Goal: Task Accomplishment & Management: Manage account settings

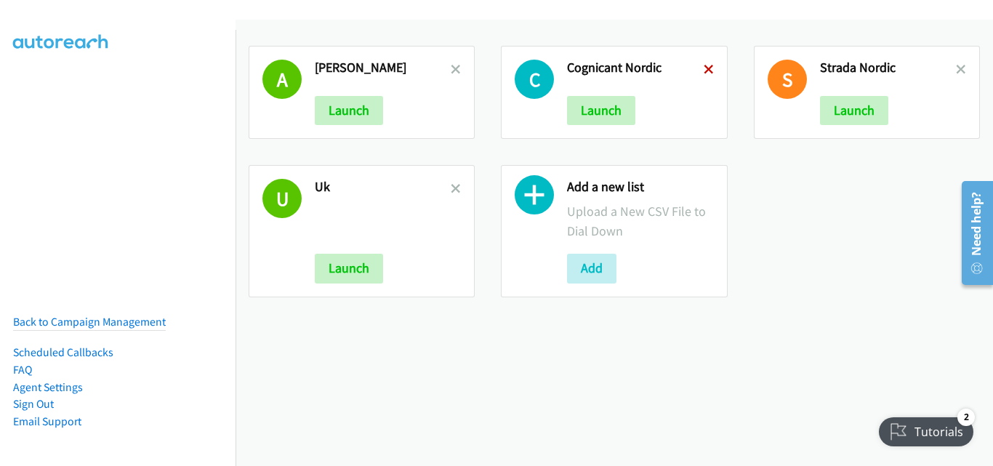
click at [705, 68] on icon at bounding box center [709, 70] width 10 height 10
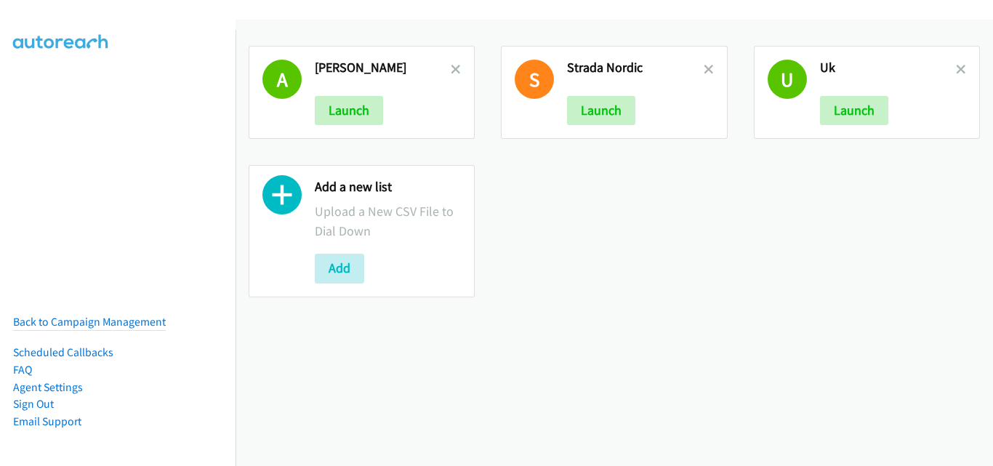
click at [705, 68] on icon at bounding box center [709, 70] width 10 height 10
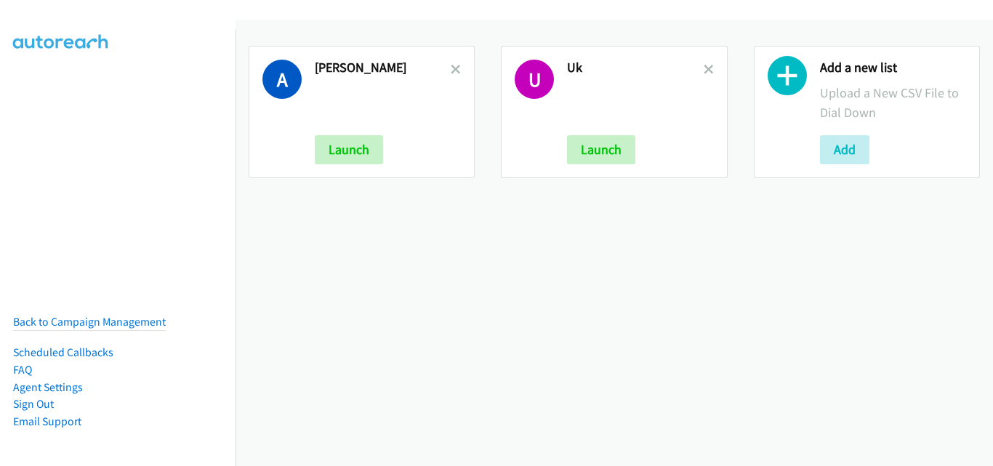
click at [705, 68] on icon at bounding box center [709, 70] width 10 height 10
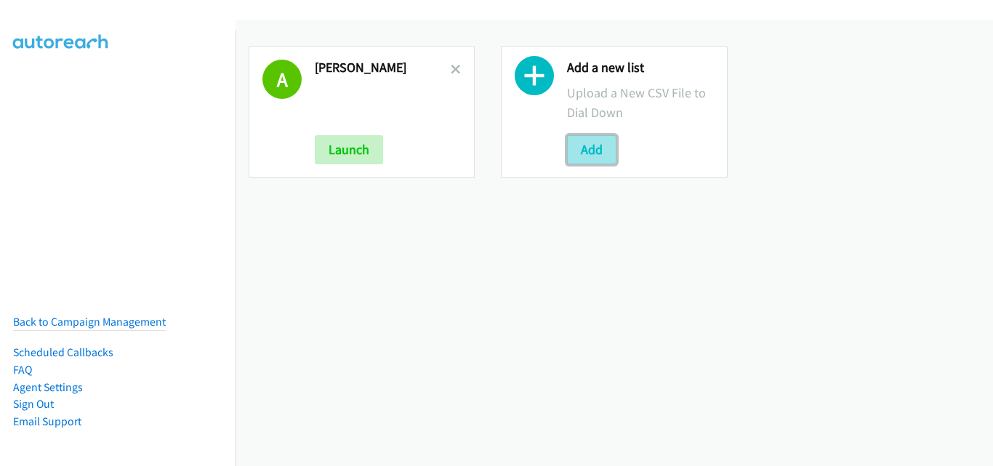
click at [602, 148] on button "Add" at bounding box center [591, 149] width 49 height 29
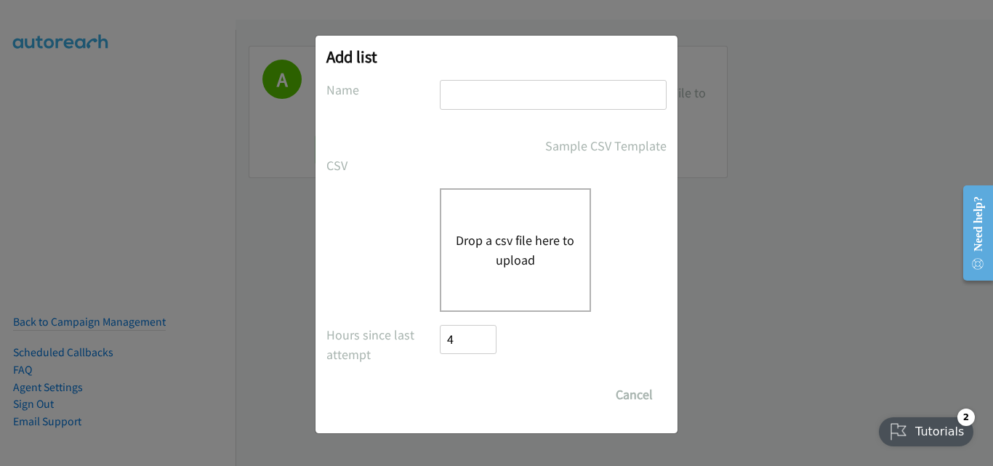
click at [496, 247] on button "Drop a csv file here to upload" at bounding box center [515, 250] width 119 height 39
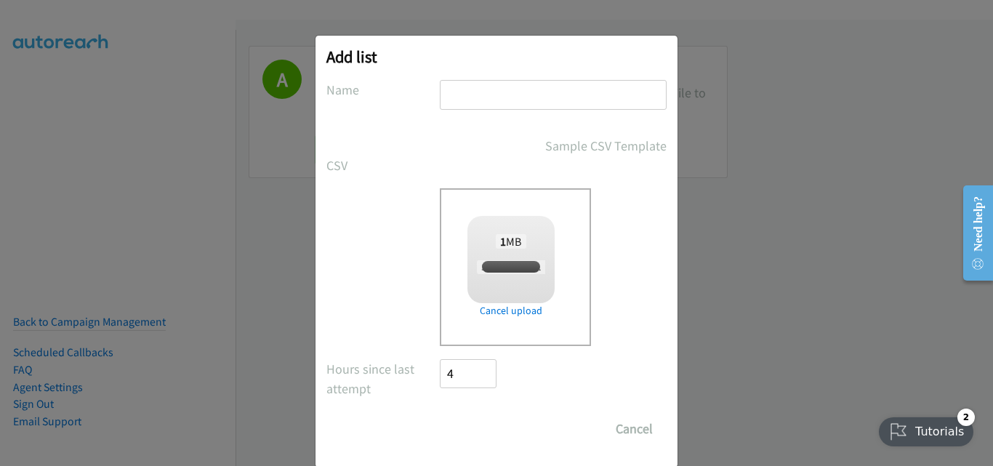
checkbox input "true"
click at [467, 97] on input "text" at bounding box center [553, 95] width 227 height 30
paste input "Strada Nordics"
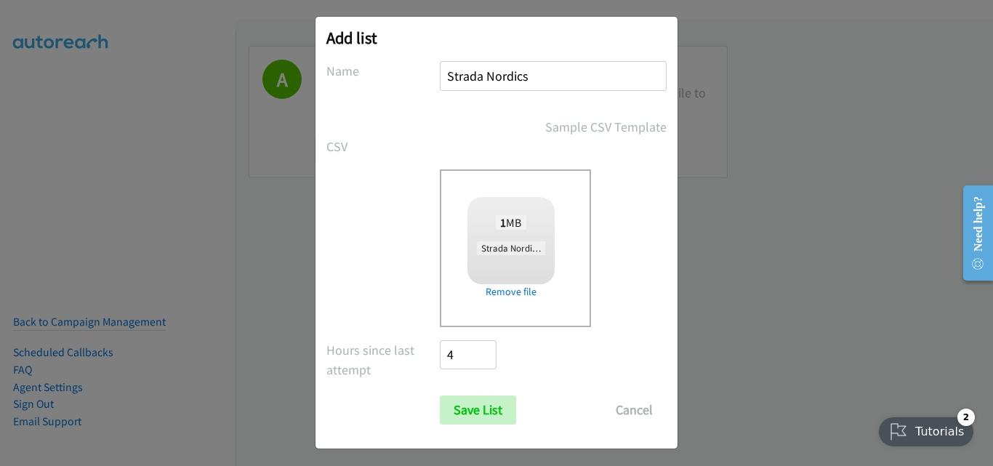
scroll to position [24, 0]
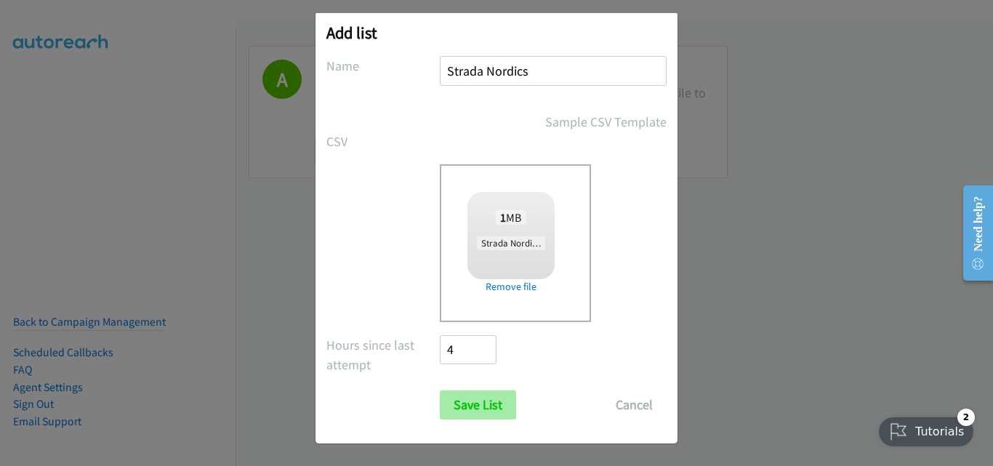
type input "Strada Nordics"
click at [472, 412] on input "Save List" at bounding box center [478, 405] width 76 height 29
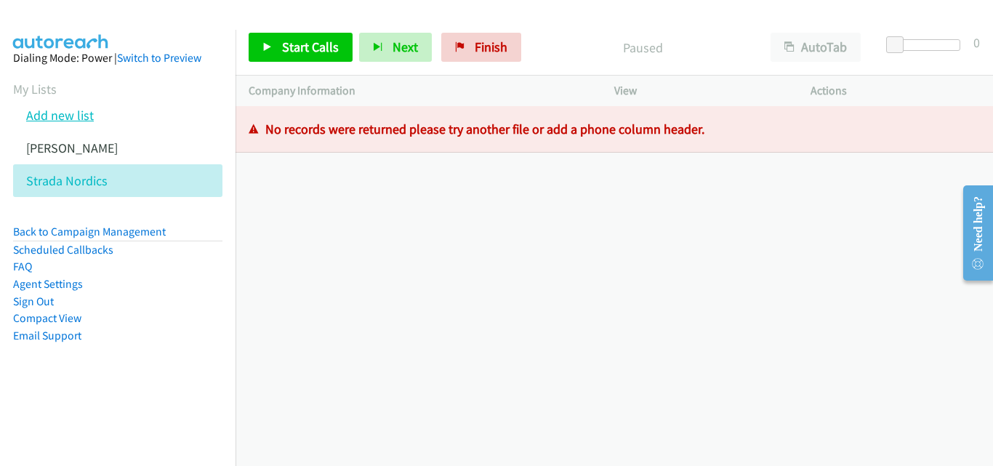
click at [65, 113] on link "Add new list" at bounding box center [60, 115] width 68 height 17
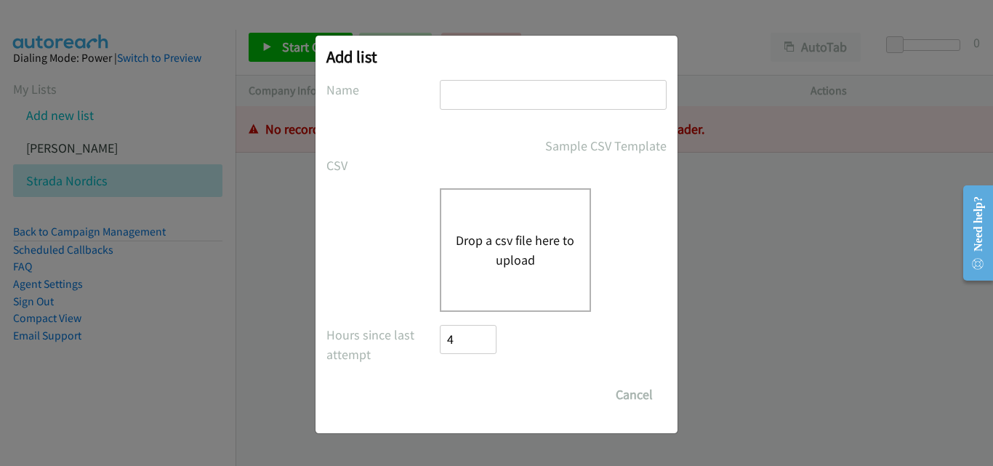
click at [488, 241] on button "Drop a csv file here to upload" at bounding box center [515, 250] width 119 height 39
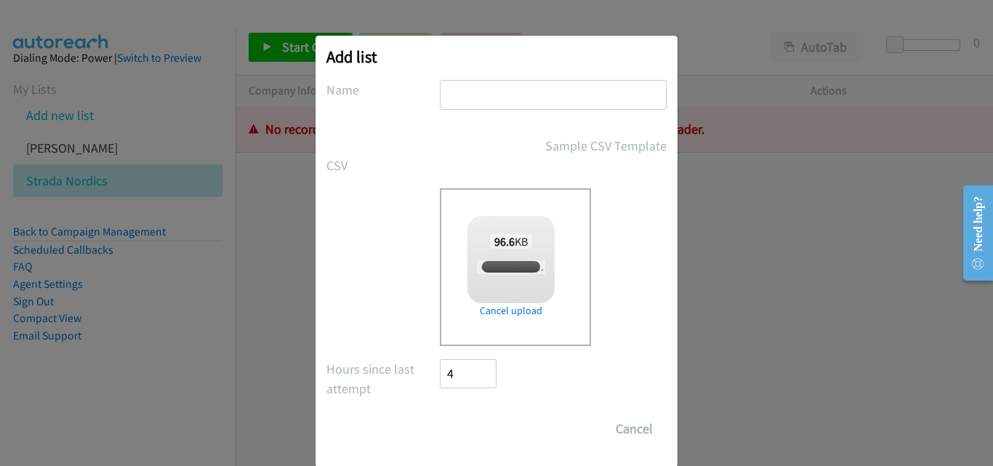
checkbox input "true"
click at [463, 89] on input "text" at bounding box center [553, 95] width 227 height 30
drag, startPoint x: 463, startPoint y: 89, endPoint x: 441, endPoint y: 91, distance: 22.6
click at [441, 91] on input "text" at bounding box center [553, 95] width 227 height 30
paste input "Cognizant Nordics (1)"
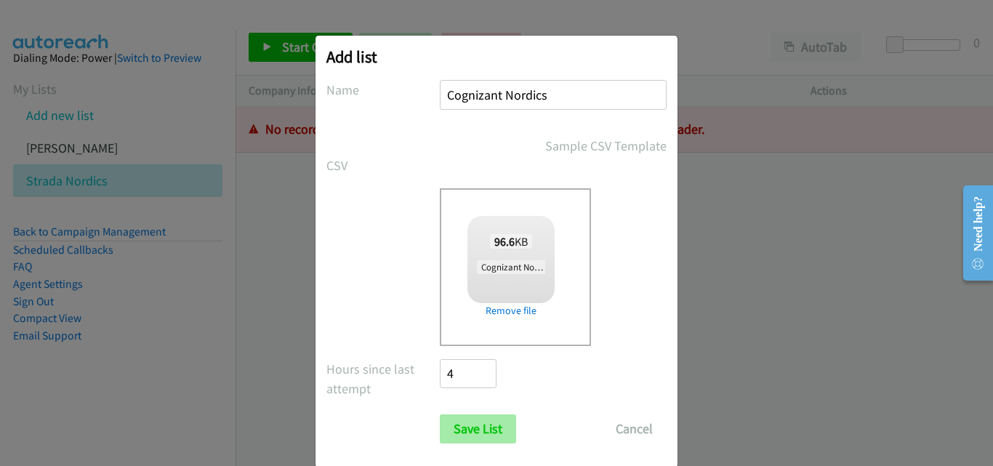
type input "Cognizant Nordics"
click at [487, 430] on input "Save List" at bounding box center [478, 429] width 76 height 29
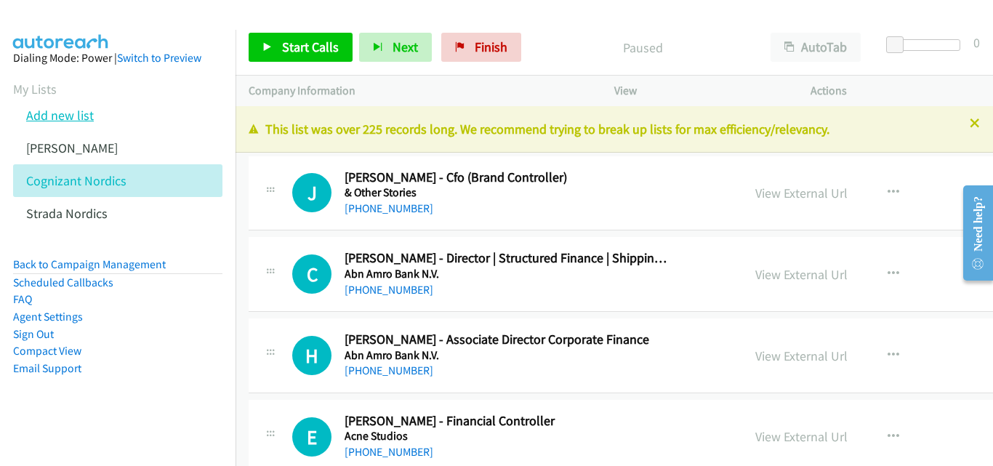
click at [74, 119] on link "Add new list" at bounding box center [60, 115] width 68 height 17
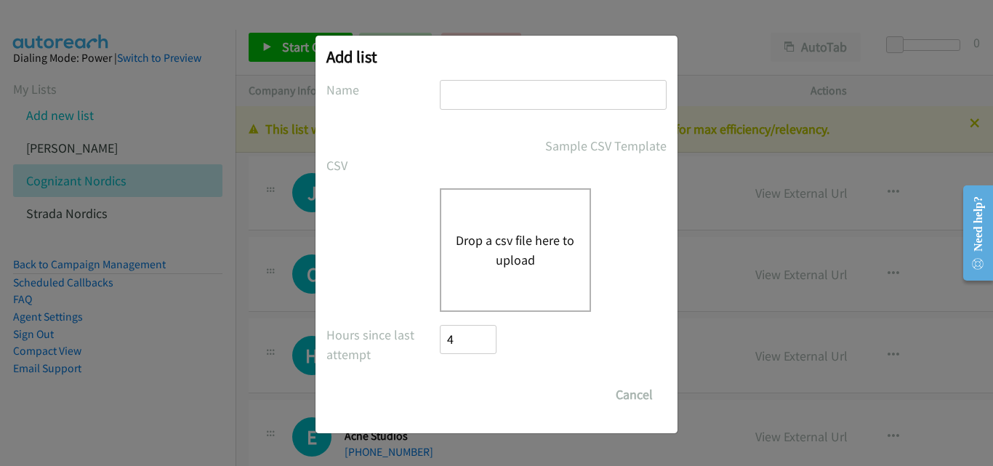
click at [494, 251] on button "Drop a csv file here to upload" at bounding box center [515, 250] width 119 height 39
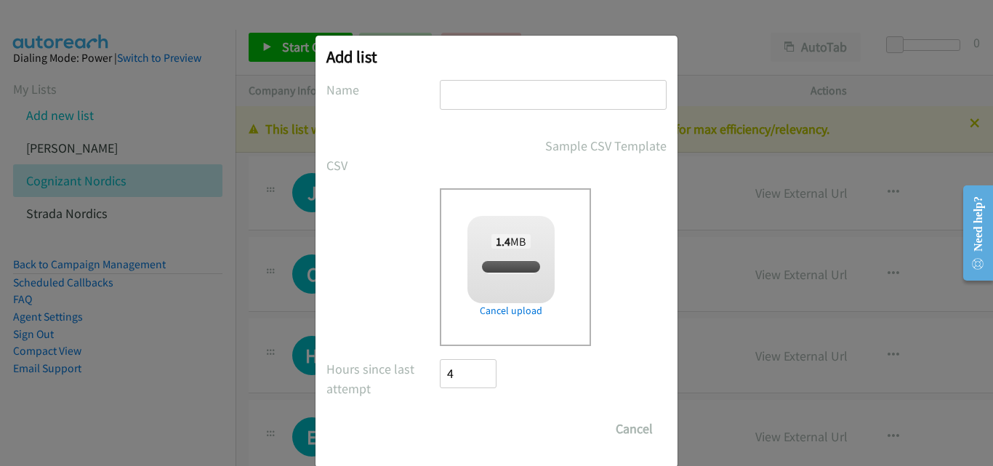
checkbox input "true"
click at [451, 97] on input "text" at bounding box center [553, 95] width 227 height 30
paste input "UK (1)"
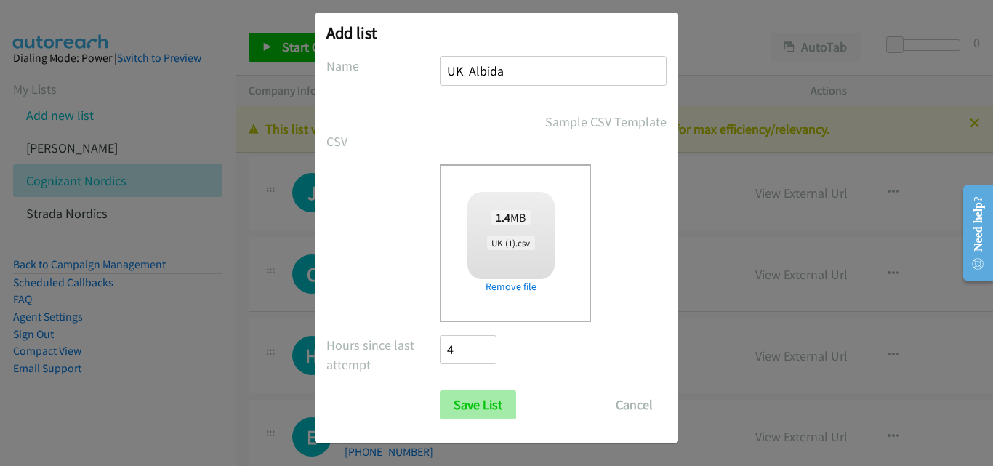
type input "UK Albida"
click at [497, 404] on input "Save List" at bounding box center [478, 405] width 76 height 29
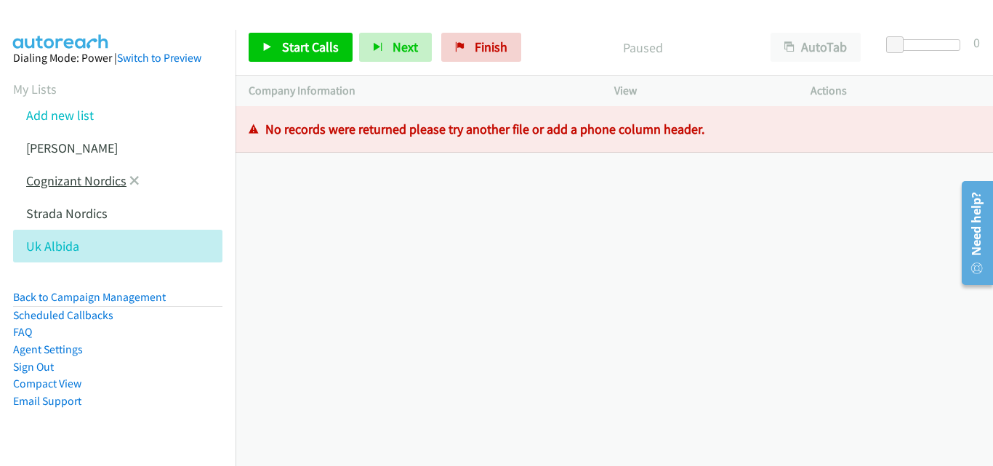
click at [100, 177] on link "Cognizant Nordics" at bounding box center [76, 180] width 100 height 17
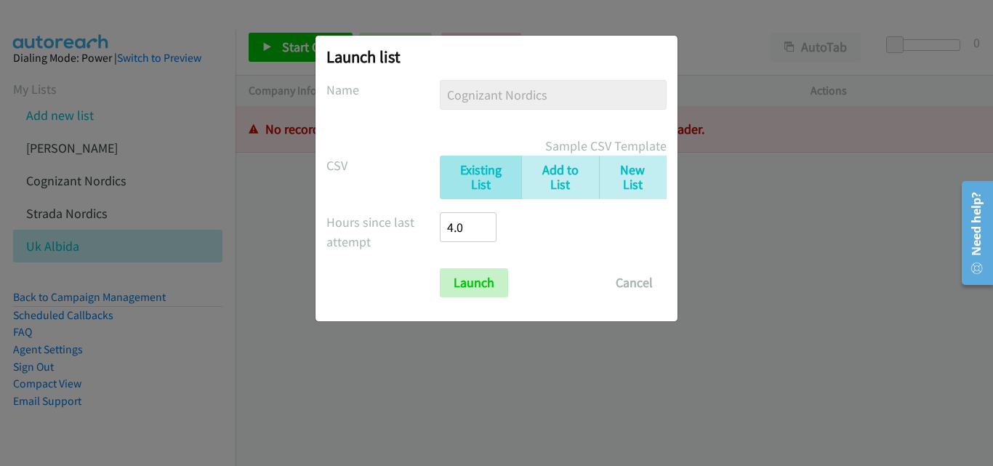
click at [332, 371] on div "Launch list No phone fields were returned for that Report or List View Please u…" at bounding box center [496, 239] width 993 height 453
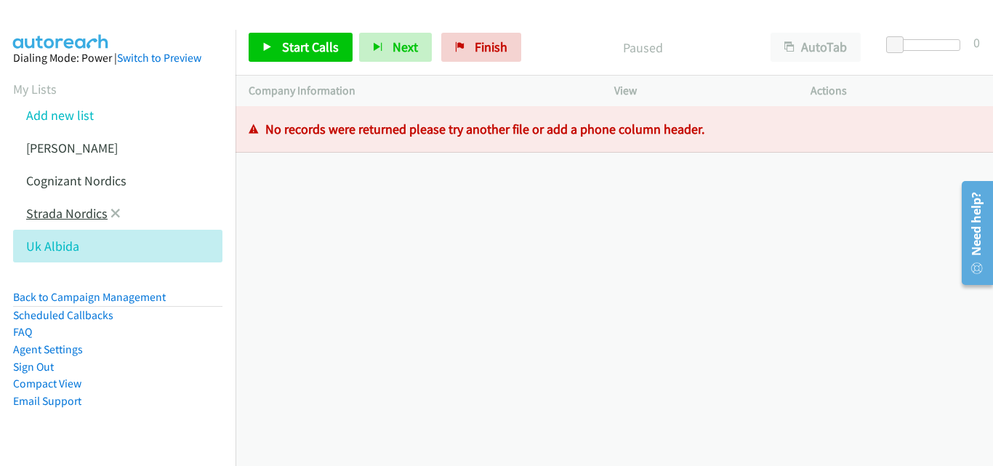
click at [73, 211] on link "Strada Nordics" at bounding box center [66, 213] width 81 height 17
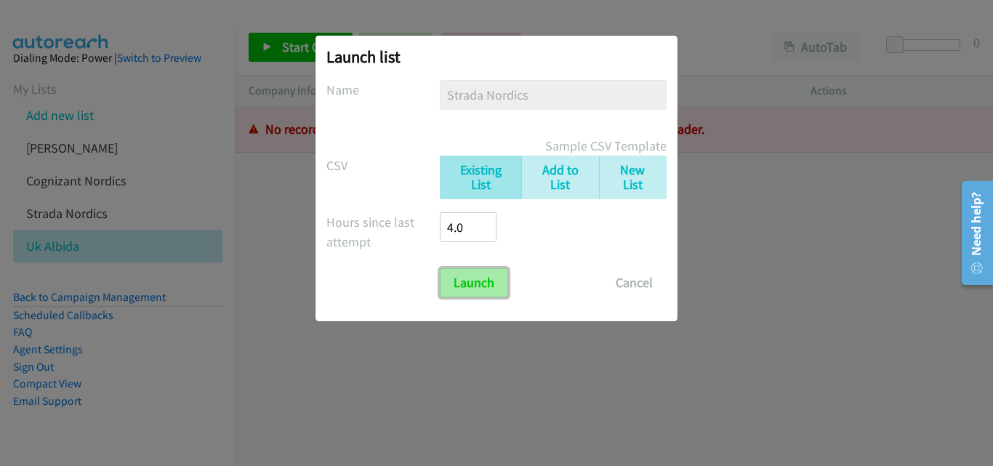
click at [465, 280] on input "Launch" at bounding box center [474, 282] width 68 height 29
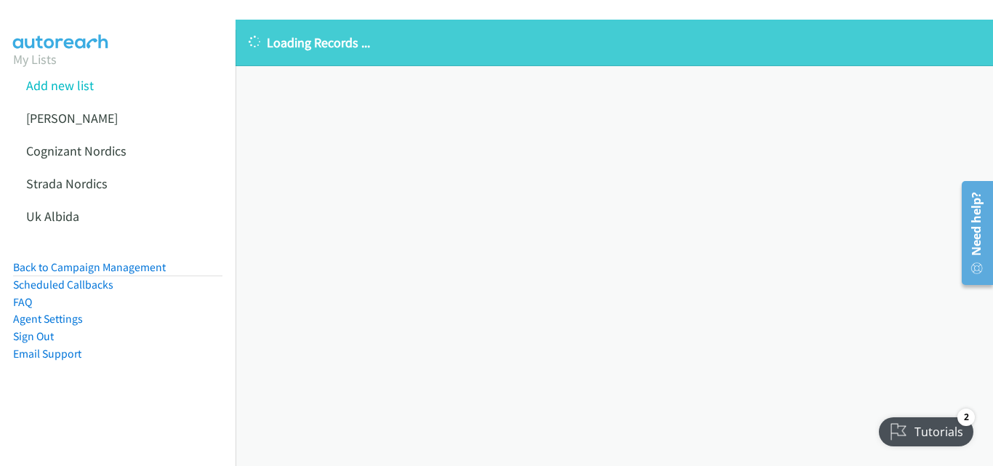
click at [904, 188] on div "Loading Records ... Sorry, something went wrong please try again." at bounding box center [615, 243] width 758 height 447
click at [136, 151] on icon at bounding box center [134, 152] width 10 height 10
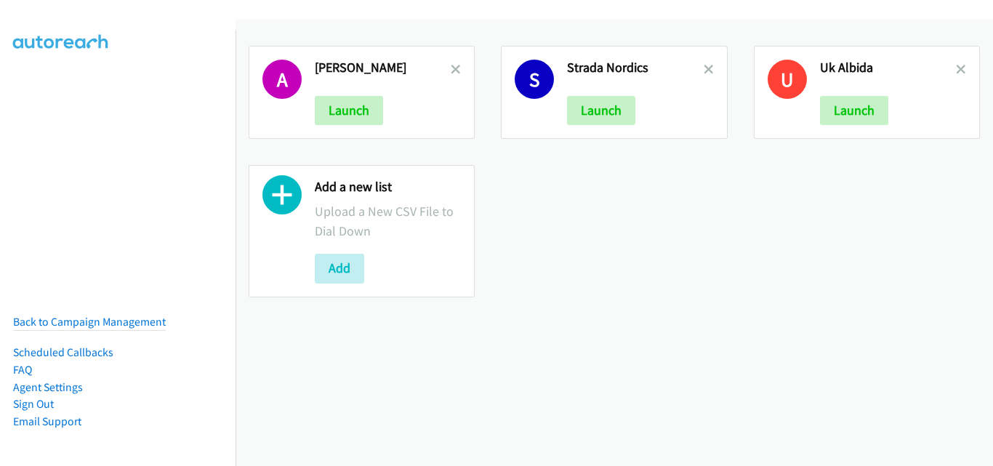
click at [695, 66] on h2 "Strada Nordics" at bounding box center [635, 68] width 136 height 17
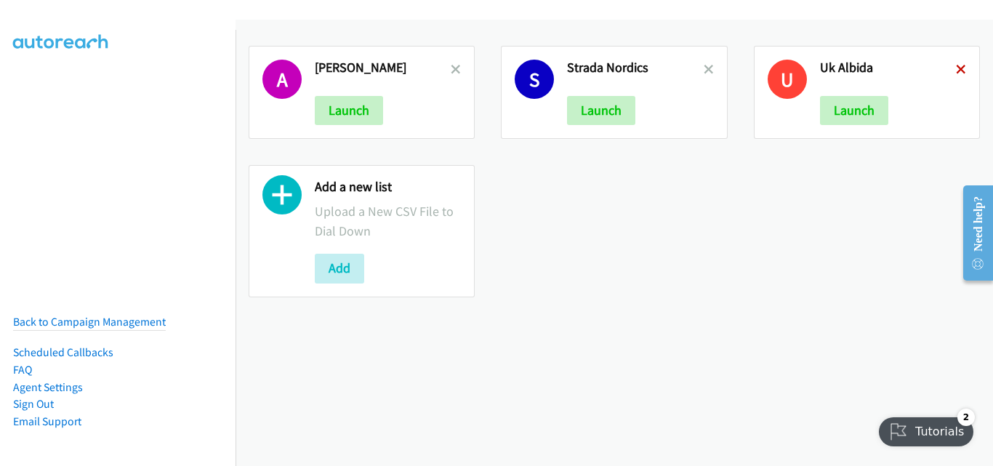
click at [956, 73] on icon at bounding box center [961, 70] width 10 height 10
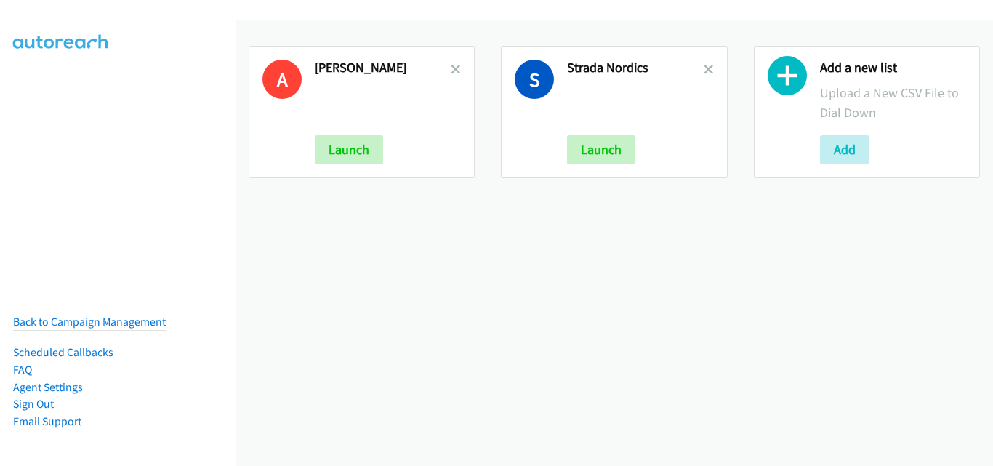
click at [704, 70] on icon at bounding box center [709, 70] width 10 height 10
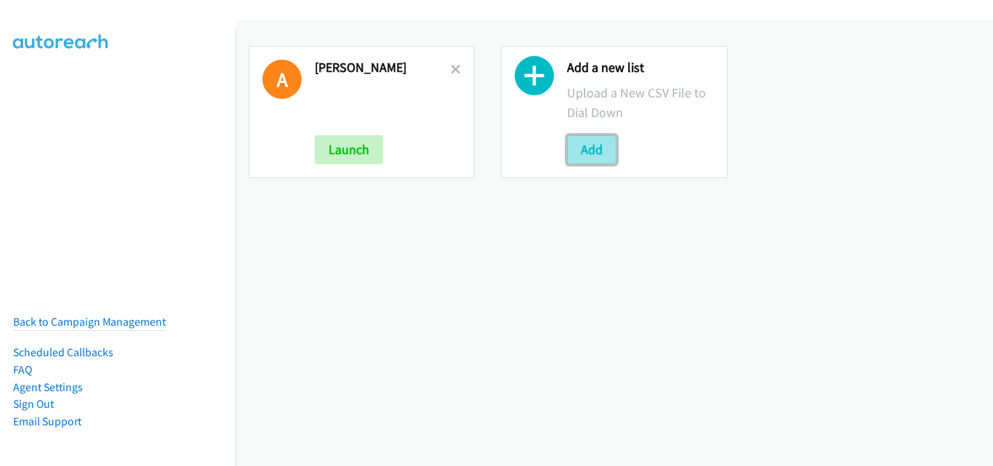
click at [609, 144] on button "Add" at bounding box center [591, 149] width 49 height 29
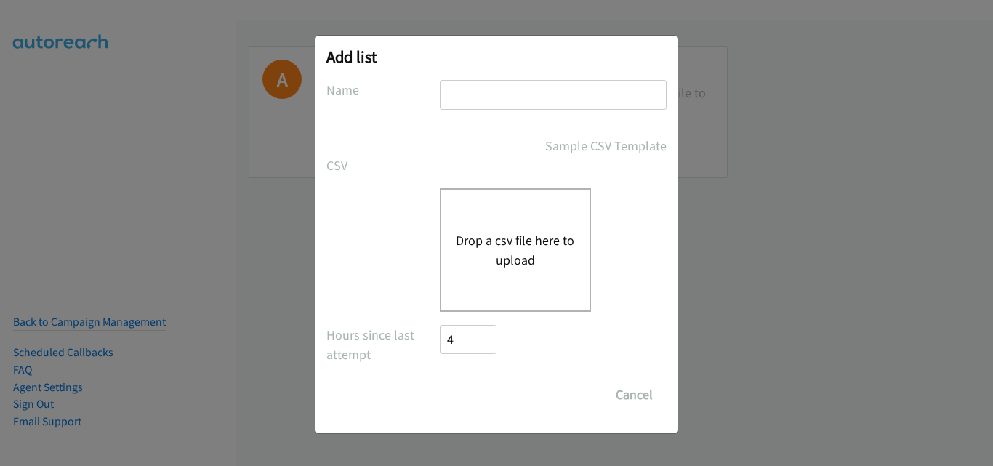
click at [460, 234] on button "Drop a csv file here to upload" at bounding box center [515, 250] width 119 height 39
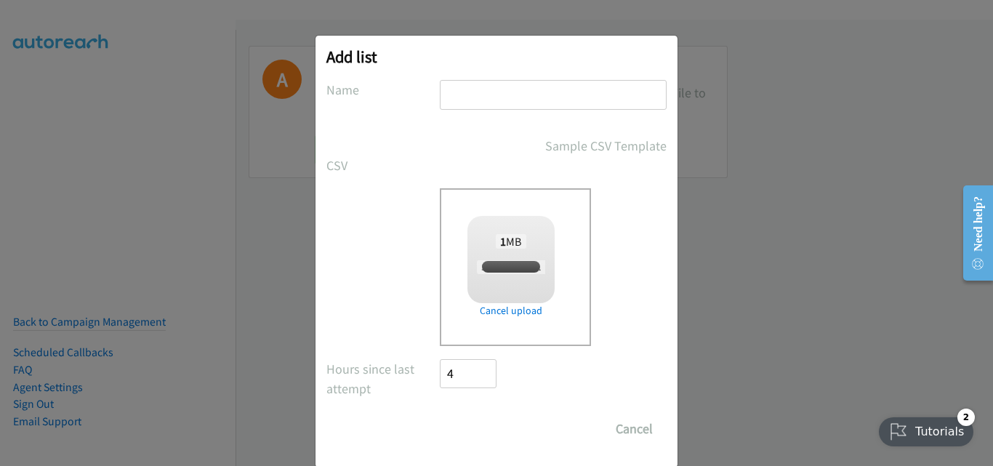
click at [524, 96] on input "text" at bounding box center [553, 95] width 227 height 30
checkbox input "true"
type input "Strada Nordics"
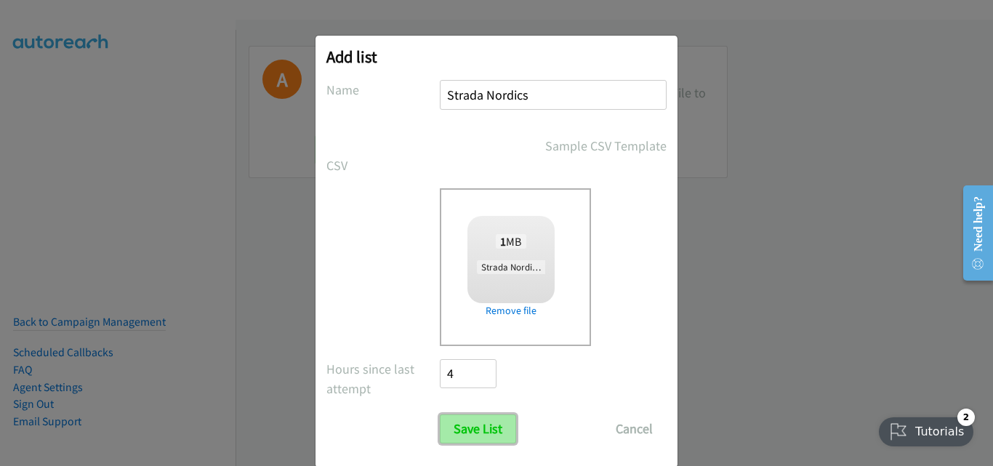
click at [500, 428] on input "Save List" at bounding box center [478, 429] width 76 height 29
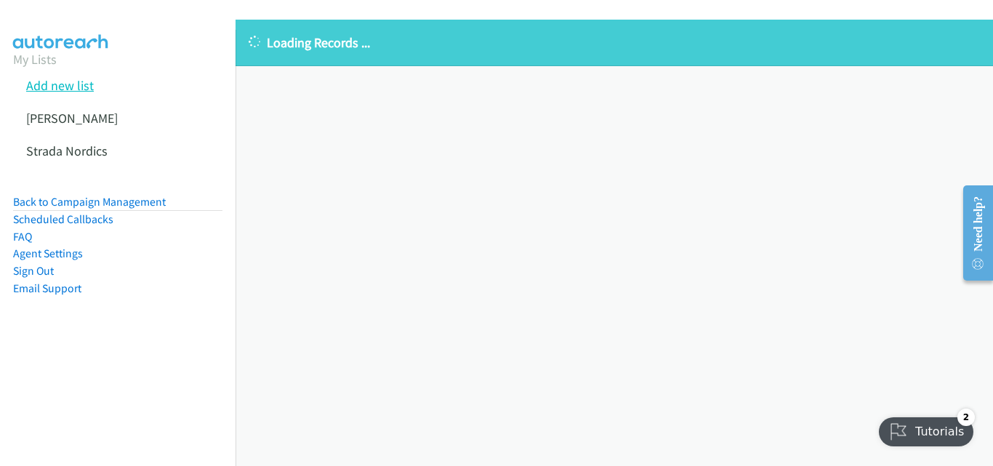
click at [54, 84] on link "Add new list" at bounding box center [60, 85] width 68 height 17
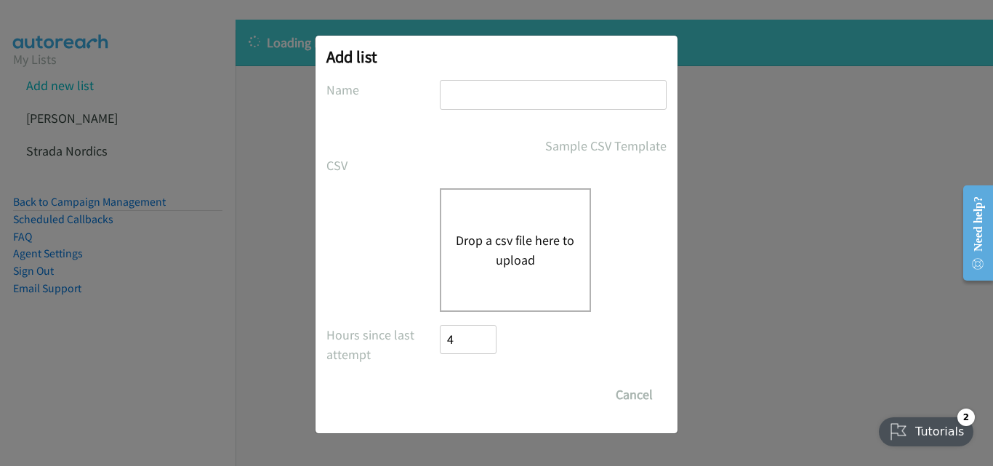
click at [500, 241] on button "Drop a csv file here to upload" at bounding box center [515, 250] width 119 height 39
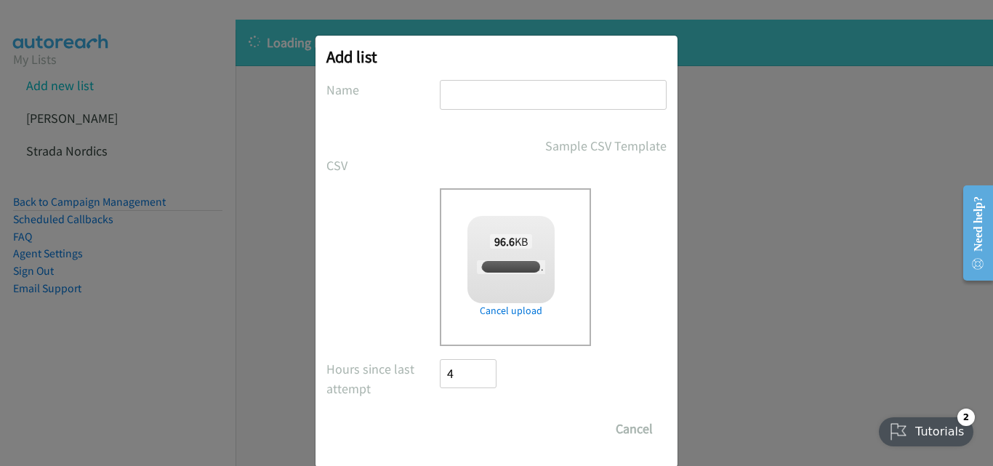
checkbox input "true"
click at [500, 100] on input "text" at bounding box center [553, 95] width 227 height 30
type input "Cognizant Nordics"
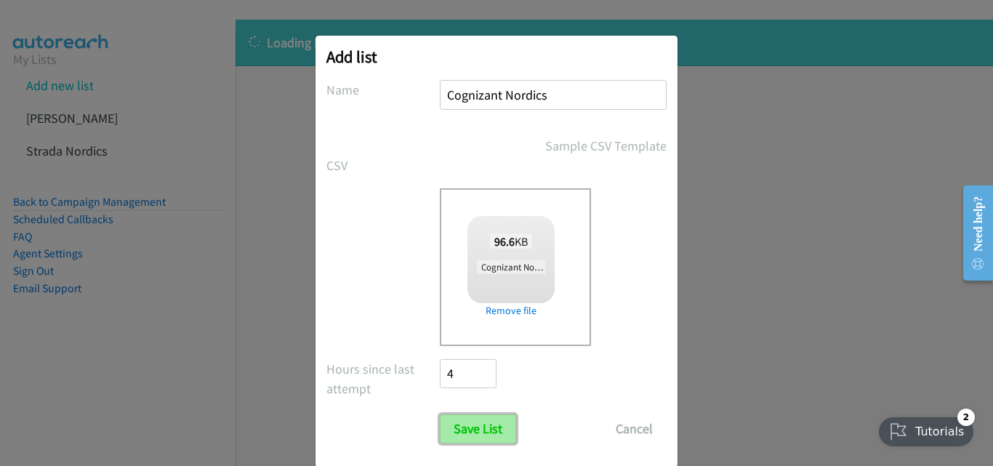
click at [487, 431] on input "Save List" at bounding box center [478, 429] width 76 height 29
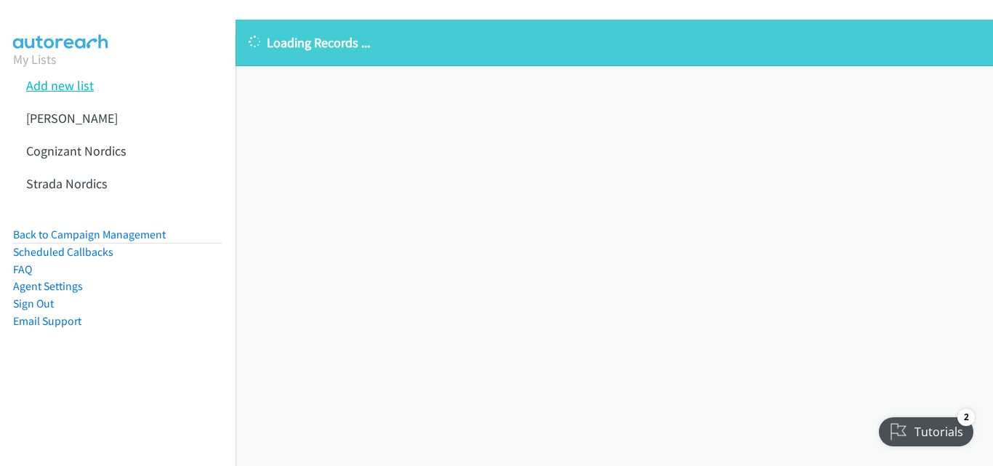
click at [76, 86] on link "Add new list" at bounding box center [60, 85] width 68 height 17
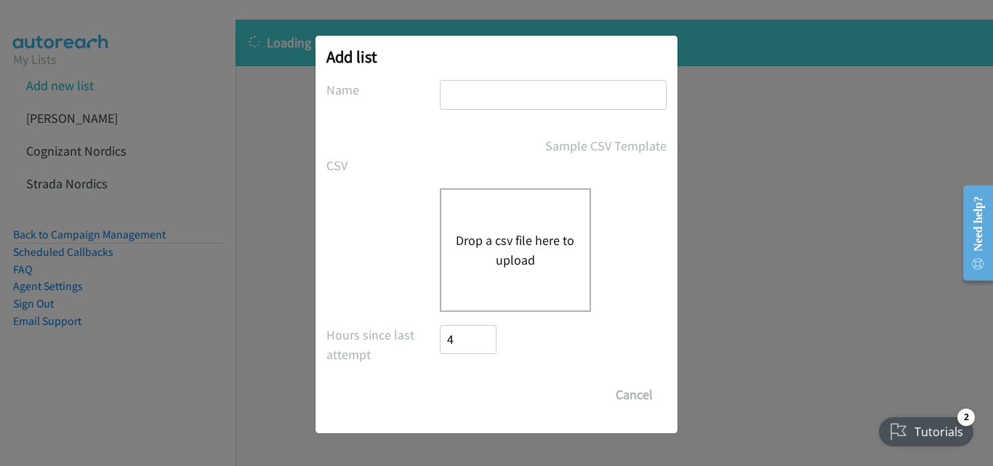
click at [543, 239] on button "Drop a csv file here to upload" at bounding box center [515, 250] width 119 height 39
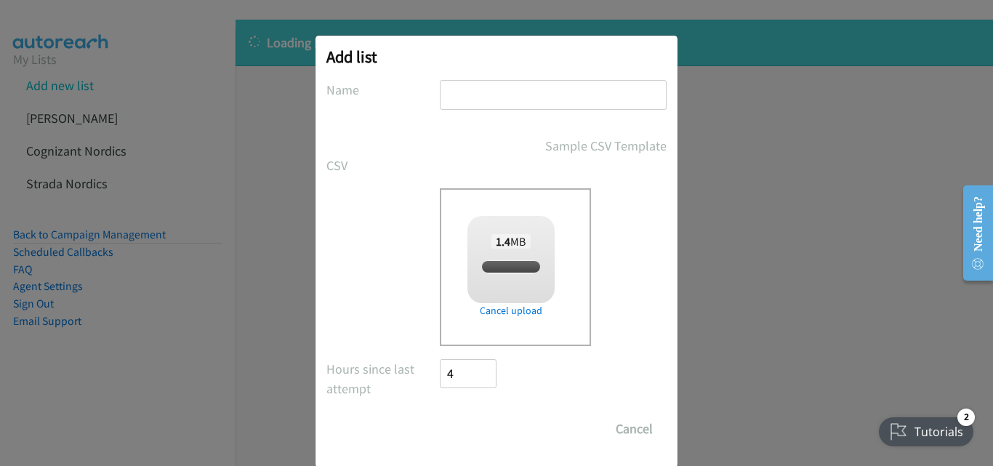
checkbox input "true"
click at [508, 93] on input "text" at bounding box center [553, 95] width 227 height 30
type input "uk"
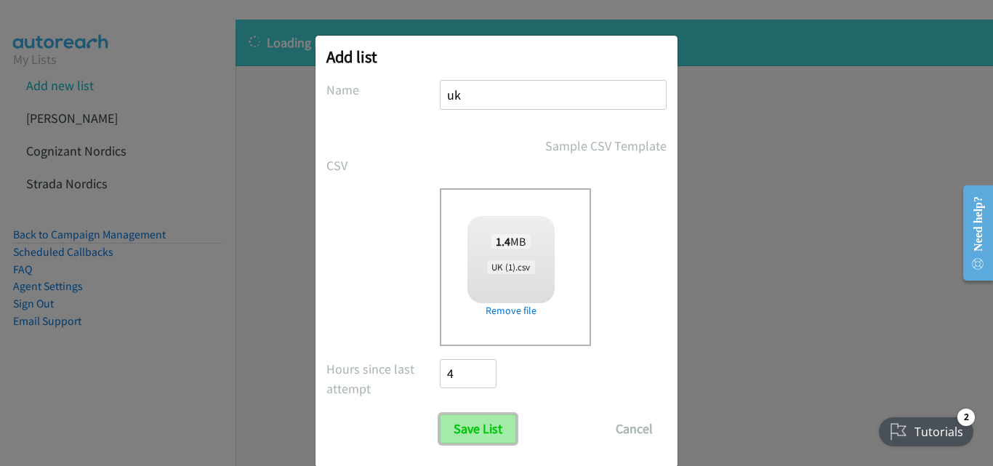
click at [479, 423] on input "Save List" at bounding box center [478, 429] width 76 height 29
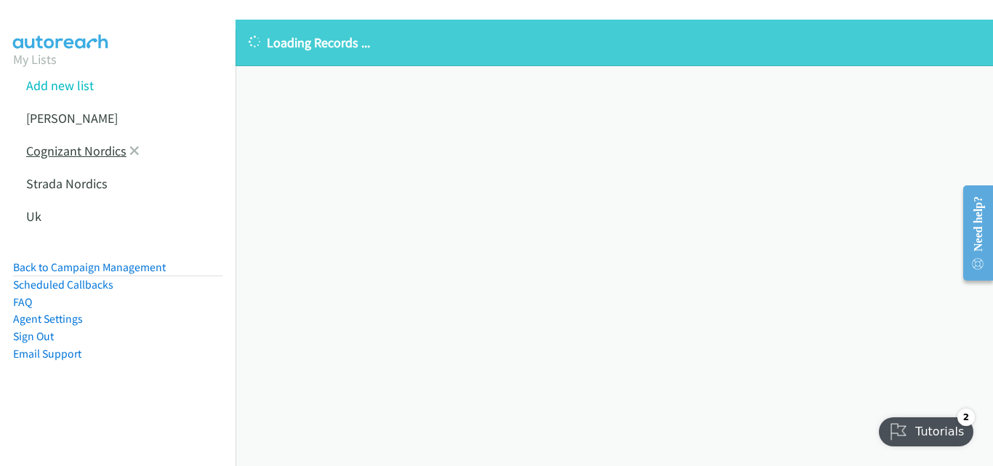
click at [88, 148] on link "Cognizant Nordics" at bounding box center [76, 151] width 100 height 17
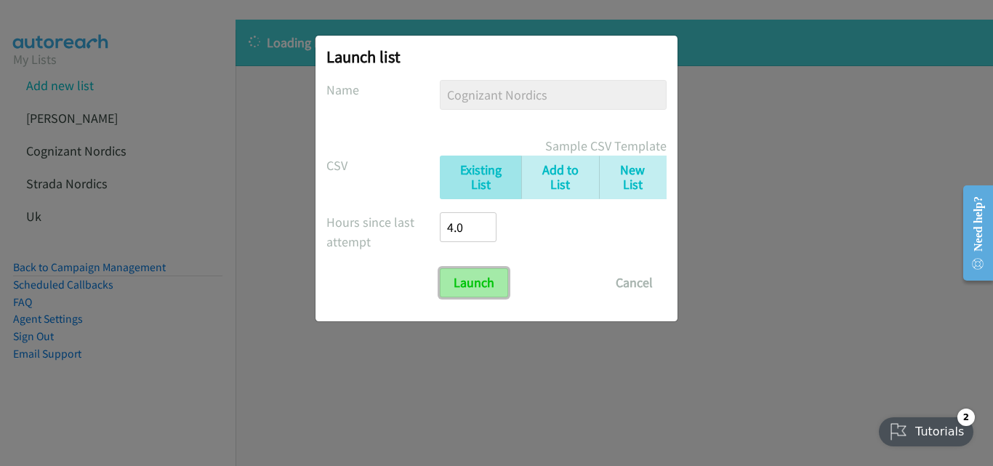
click at [463, 274] on input "Launch" at bounding box center [474, 282] width 68 height 29
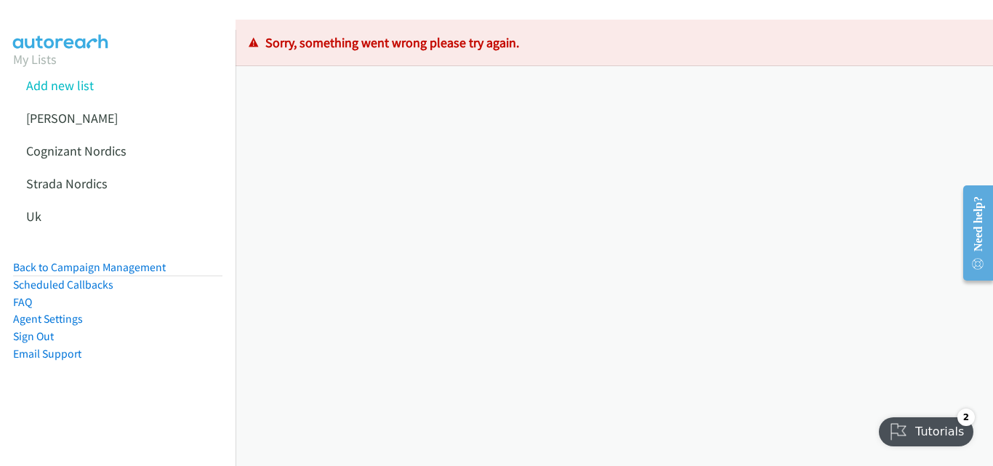
click at [258, 49] on p "Sorry, something went wrong please try again." at bounding box center [615, 43] width 732 height 20
click at [377, 367] on div "Loading Records ... Sorry, something went wrong please try again." at bounding box center [615, 243] width 758 height 447
click at [29, 215] on link "Uk" at bounding box center [33, 216] width 15 height 17
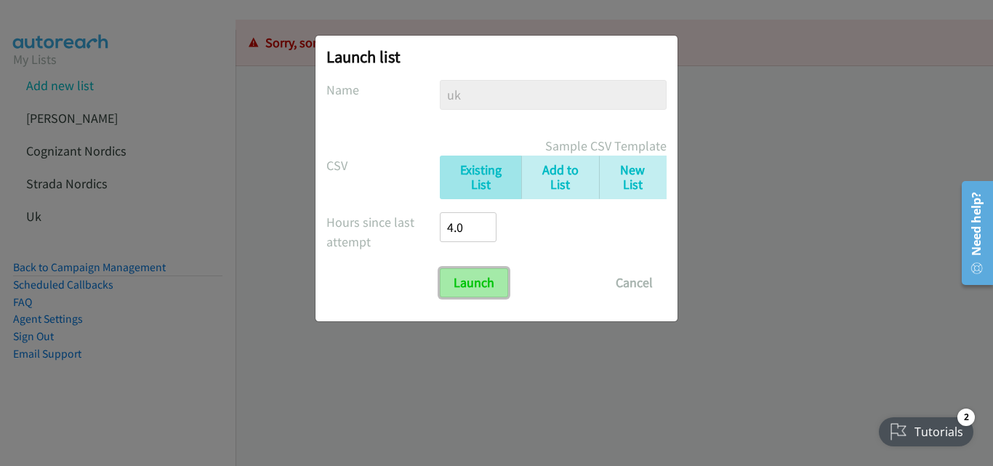
click at [482, 286] on input "Launch" at bounding box center [474, 282] width 68 height 29
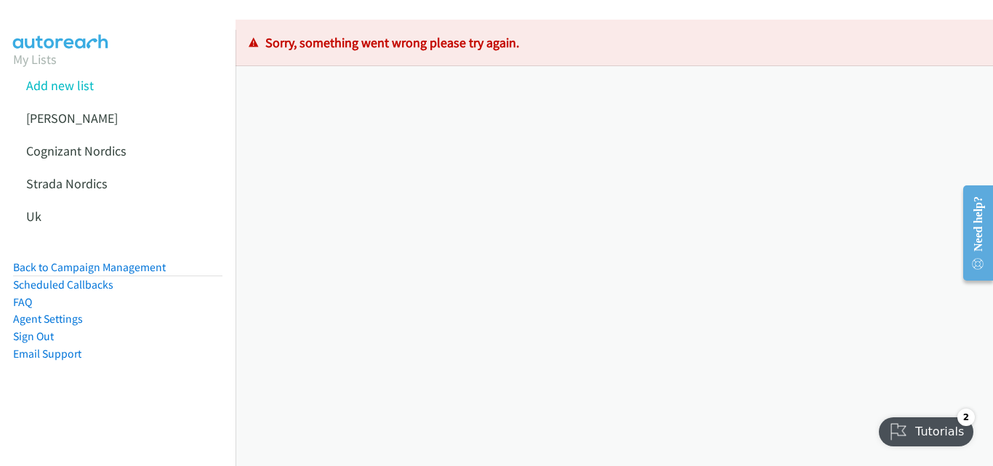
click at [103, 425] on aside "My Lists Add new list [PERSON_NAME] Cognizant [DEMOGRAPHIC_DATA] [GEOGRAPHIC_DA…" at bounding box center [118, 229] width 236 height 399
click at [333, 373] on div "Loading Records ... Sorry, something went wrong please try again." at bounding box center [615, 243] width 758 height 447
drag, startPoint x: 391, startPoint y: 353, endPoint x: 348, endPoint y: 321, distance: 54.1
click at [347, 320] on div "Loading Records ... Sorry, something went wrong please try again." at bounding box center [615, 243] width 758 height 447
